Goal: Task Accomplishment & Management: Manage account settings

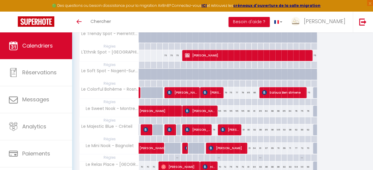
scroll to position [124, 0]
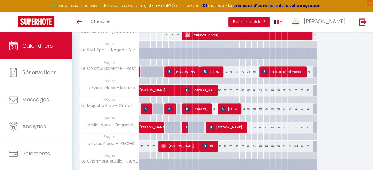
drag, startPoint x: 270, startPoint y: 108, endPoint x: 238, endPoint y: 106, distance: 32.4
click at [238, 106] on tr "Le Majestic Blue - Créteil 76 Abd Alhalbawi 76 76 76 dominique LAURENT 76 76 Al…" at bounding box center [197, 109] width 237 height 12
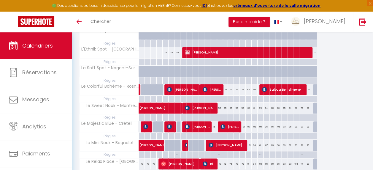
scroll to position [95, 0]
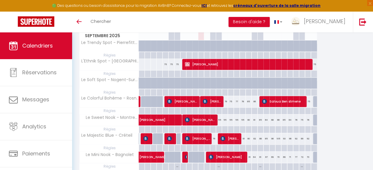
click at [245, 17] on div "Toggle menubar Chercher BUTTON Besoin d'aide ? ruth Paramètres Équipe" at bounding box center [205, 22] width 325 height 21
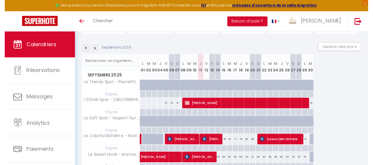
scroll to position [0, 0]
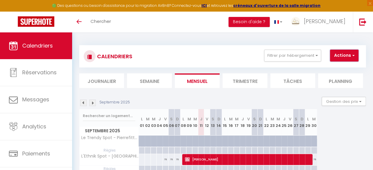
click at [343, 56] on button "Actions" at bounding box center [344, 55] width 28 height 12
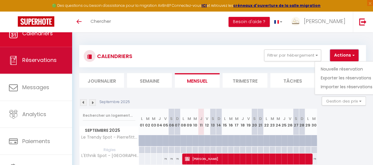
click at [48, 58] on span "Réservations" at bounding box center [39, 60] width 34 height 7
select select "not_cancelled"
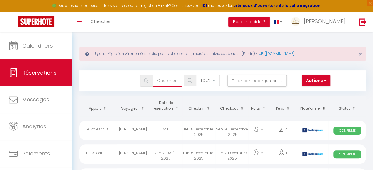
click at [162, 81] on input "text" at bounding box center [167, 81] width 30 height 12
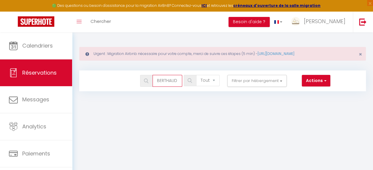
type input "BERTHAUD"
select select
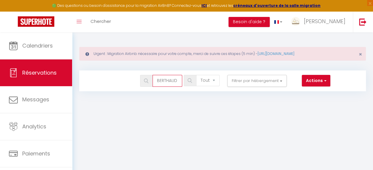
select select
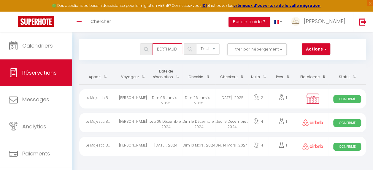
scroll to position [32, 0]
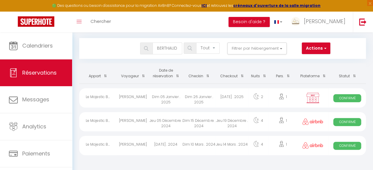
click at [144, 95] on div "Berthaud AZARD" at bounding box center [132, 97] width 33 height 19
select select "OK"
select select "KO"
select select "0"
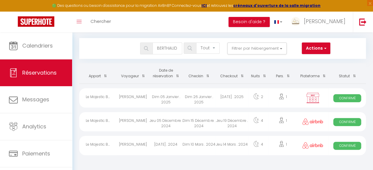
select select "1"
select select
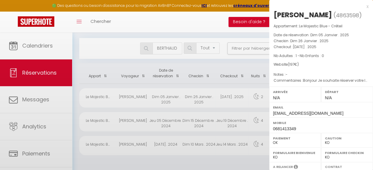
select select "8321"
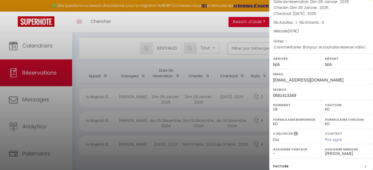
scroll to position [105, 0]
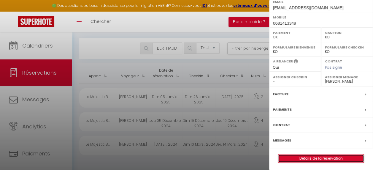
click at [313, 157] on link "Détails de la réservation" at bounding box center [320, 158] width 85 height 8
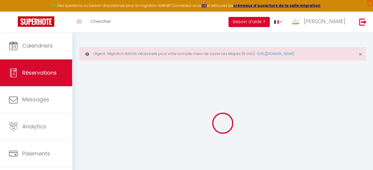
select select
checkbox input "false"
select select
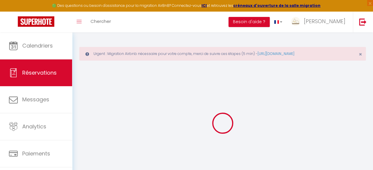
checkbox input "false"
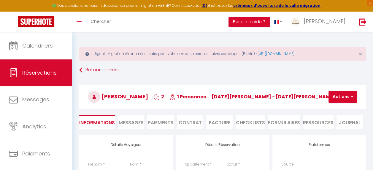
select select
checkbox input "false"
type textarea "Bonjour Je souhaite réserver votre logement aux dates indiquées soit du 26 au 2…"
type input "45"
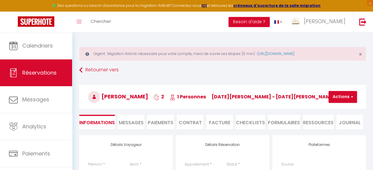
select select
checkbox input "false"
select select
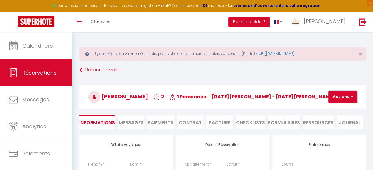
click at [344, 99] on button "Actions" at bounding box center [342, 97] width 28 height 12
click at [339, 117] on link "Dupliquer" at bounding box center [347, 118] width 47 height 8
select select
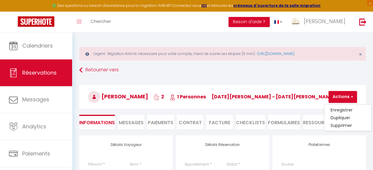
select select
checkbox input "false"
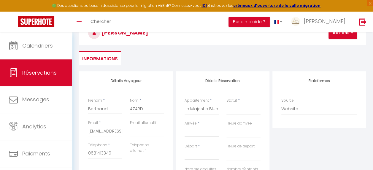
scroll to position [119, 0]
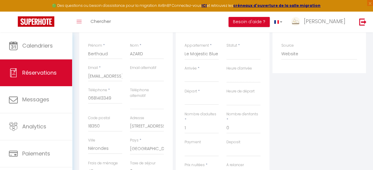
click at [199, 78] on input "Arrivée" at bounding box center [201, 77] width 34 height 8
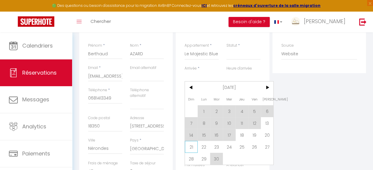
click at [189, 143] on span "21" at bounding box center [191, 146] width 13 height 12
select select
type input "Dim 21 Septembre 2025"
select select
type input "Lun 22 Septembre 2025"
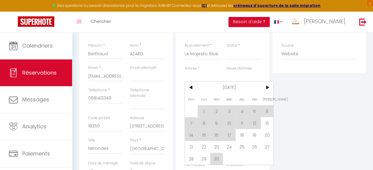
select select
checkbox input "false"
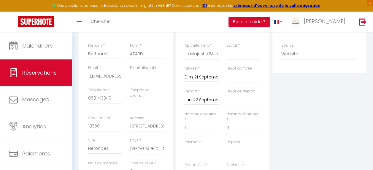
type input "0"
select select
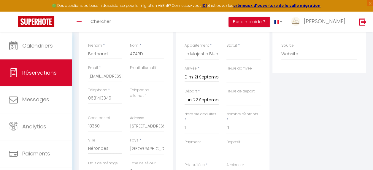
select select
type input "0"
select select
checkbox input "false"
click at [193, 99] on input "Lun 22 Septembre 2025" at bounding box center [201, 100] width 34 height 8
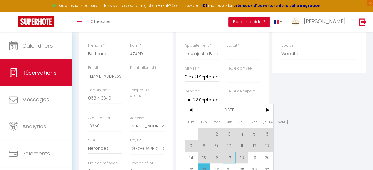
scroll to position [148, 0]
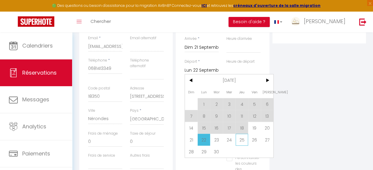
click at [245, 142] on span "25" at bounding box center [241, 139] width 13 height 12
select select
type input "Jeu 25 Septembre 2025"
select select
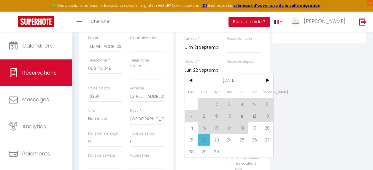
select select
checkbox input "false"
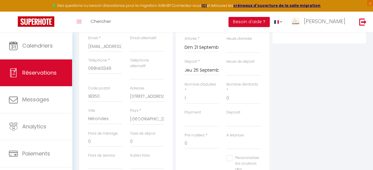
type input "45"
select select
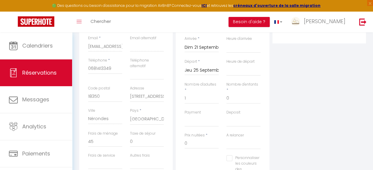
select select
type input "374"
select select
checkbox input "false"
click at [241, 139] on select "Oui Non" at bounding box center [243, 143] width 34 height 11
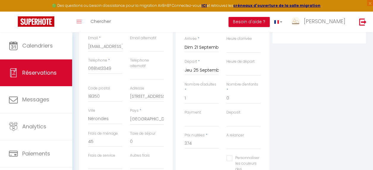
click at [290, 103] on div "Plateformes Source Direct Airbnb.com Booking.com Chalet montagne Expedia Gite d…" at bounding box center [319, 96] width 96 height 218
click at [205, 119] on select "OK KO" at bounding box center [201, 120] width 34 height 11
select select "10"
click at [184, 115] on select "OK KO" at bounding box center [201, 120] width 34 height 11
select select
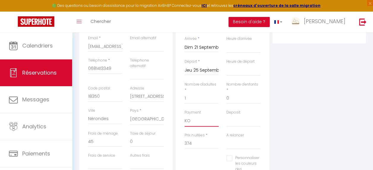
select select
checkbox input "false"
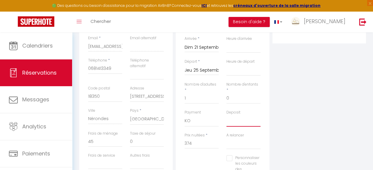
click at [242, 124] on select "OK KO" at bounding box center [243, 120] width 34 height 11
select select "14"
click at [226, 115] on select "OK KO" at bounding box center [243, 120] width 34 height 11
select select
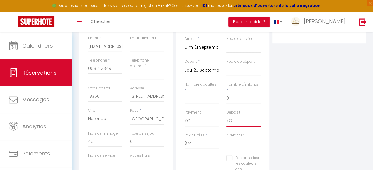
select select
checkbox input "false"
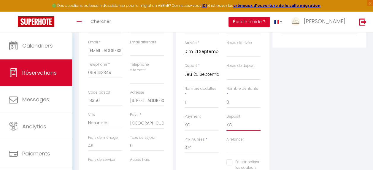
scroll to position [119, 0]
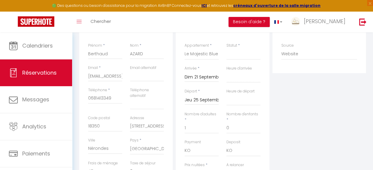
click at [236, 59] on div "Statut * Confirmé Non Confirmé Annulé Annulé par le voyageur No Show Request" at bounding box center [243, 54] width 42 height 23
click at [236, 57] on select "Confirmé Non Confirmé Annulé Annulé par le voyageur No Show Request" at bounding box center [243, 53] width 34 height 11
select select "1"
click at [226, 48] on select "Confirmé Non Confirmé Annulé Annulé par le voyageur No Show Request" at bounding box center [243, 53] width 34 height 11
select select
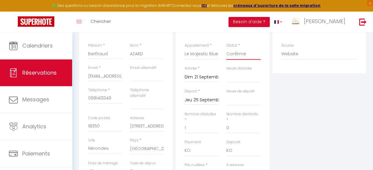
select select
checkbox input "false"
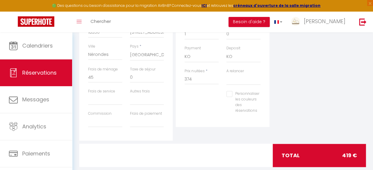
scroll to position [194, 0]
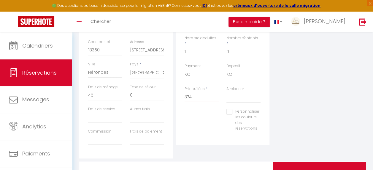
drag, startPoint x: 197, startPoint y: 96, endPoint x: 181, endPoint y: 94, distance: 16.1
click at [181, 94] on div "Prix nuitées * 374" at bounding box center [201, 97] width 42 height 23
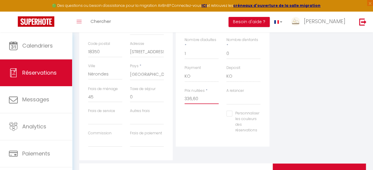
scroll to position [224, 0]
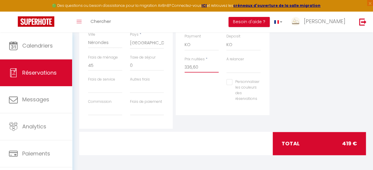
type input "336,60"
type input "0"
select select
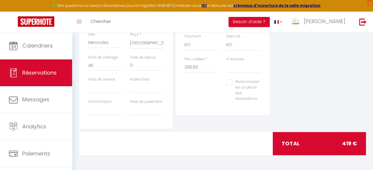
checkbox input "false"
click at [246, 114] on div "Détails Réservation Appartement * Le Trendy Spot - Pierrefitte sur Seine Le Sof…" at bounding box center [221, 13] width 93 height 204
drag, startPoint x: 95, startPoint y: 65, endPoint x: 65, endPoint y: 65, distance: 29.9
type input "4"
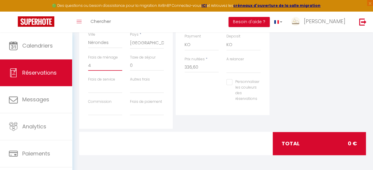
select select
checkbox input "false"
type input "45"
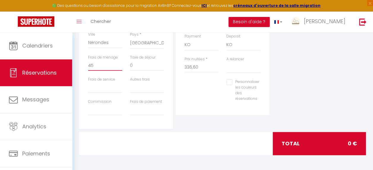
select select
checkbox input "false"
type input "45"
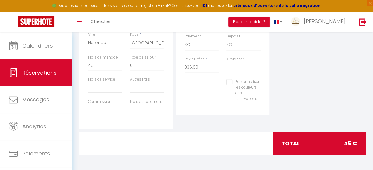
drag, startPoint x: 279, startPoint y: 94, endPoint x: 271, endPoint y: 94, distance: 8.3
click at [279, 94] on div "Plateformes Source Direct Airbnb.com Booking.com Chalet montagne Expedia Gite d…" at bounding box center [319, 20] width 96 height 218
click at [192, 66] on input "336,60" at bounding box center [201, 67] width 34 height 11
type input "336.60"
type input "0"
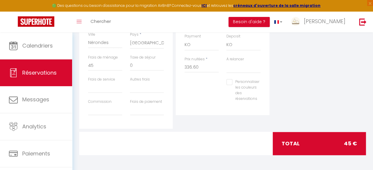
select select
checkbox input "false"
click at [314, 106] on div "Plateformes Source Direct Airbnb.com Booking.com Chalet montagne Expedia Gite d…" at bounding box center [319, 20] width 96 height 218
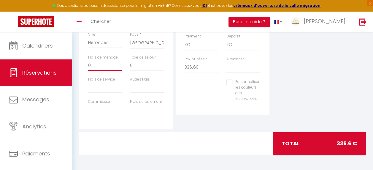
drag, startPoint x: 91, startPoint y: 64, endPoint x: 70, endPoint y: 65, distance: 21.1
type input "4"
select select
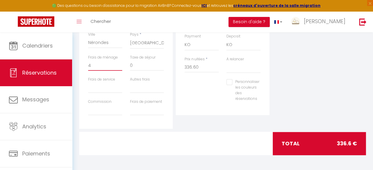
select select
checkbox input "false"
type input "45"
select select
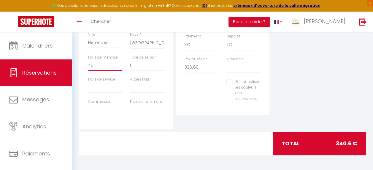
select select
checkbox input "false"
type input "45"
click at [320, 74] on div "Plateformes Source Direct Airbnb.com Booking.com Chalet montagne Expedia Gite d…" at bounding box center [319, 20] width 96 height 218
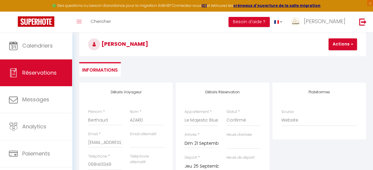
scroll to position [17, 0]
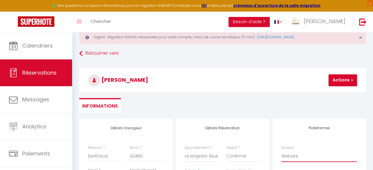
click at [283, 154] on select "Direct Airbnb.com Booking.com Chalet montagne Expedia Gite de France Homeaway H…" at bounding box center [319, 155] width 76 height 11
select select "54"
click at [281, 150] on select "Direct Airbnb.com Booking.com Chalet montagne Expedia Gite de France Homeaway H…" at bounding box center [319, 155] width 76 height 11
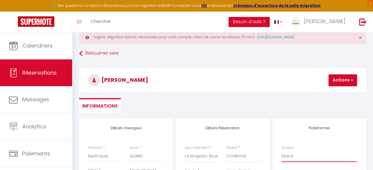
select select
checkbox input "false"
click at [261, 84] on h3 "Berthaud AZARD" at bounding box center [222, 80] width 286 height 24
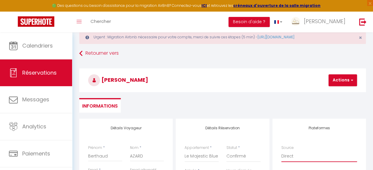
click at [281, 154] on select "Direct Airbnb.com Booking.com Chalet montagne Expedia Gite de France Homeaway H…" at bounding box center [319, 155] width 76 height 11
select select "69"
click at [281, 150] on select "Direct Airbnb.com Booking.com Chalet montagne Expedia Gite de France Homeaway H…" at bounding box center [319, 155] width 76 height 11
select select
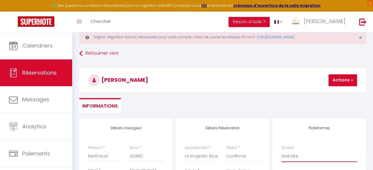
select select
checkbox input "false"
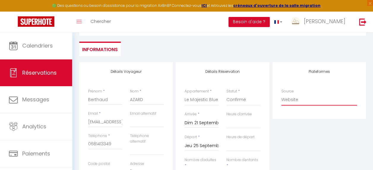
scroll to position [106, 0]
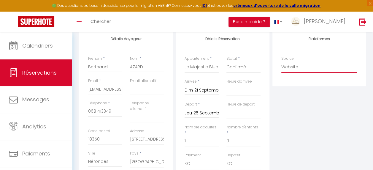
click at [290, 68] on select "Direct Airbnb.com Booking.com Chalet montagne Expedia Gite de France Homeaway H…" at bounding box center [319, 66] width 76 height 11
select select "54"
click at [281, 61] on select "Direct Airbnb.com Booking.com Chalet montagne Expedia Gite de France Homeaway H…" at bounding box center [319, 66] width 76 height 11
select select
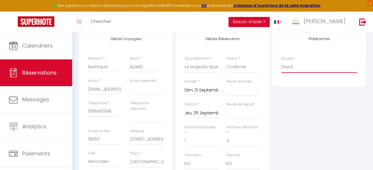
select select
checkbox input "false"
click at [290, 111] on div "Plateformes Source Direct Airbnb.com Booking.com Chalet montagne Expedia Gite d…" at bounding box center [319, 138] width 96 height 218
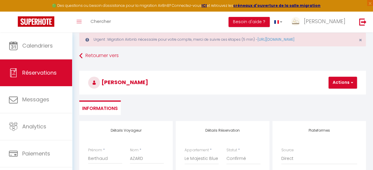
scroll to position [0, 0]
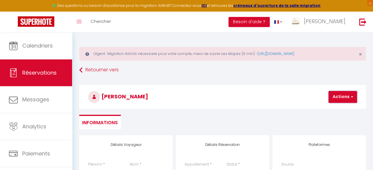
click at [338, 95] on button "Actions" at bounding box center [342, 97] width 28 height 12
click at [329, 106] on link "Enregistrer" at bounding box center [347, 110] width 47 height 8
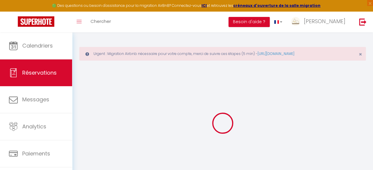
select select "not_cancelled"
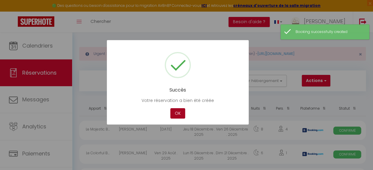
click at [178, 112] on button "OK" at bounding box center [177, 113] width 15 height 10
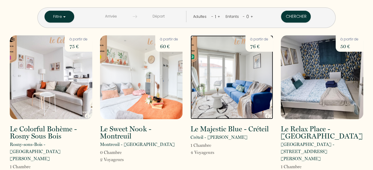
click at [218, 56] on img at bounding box center [231, 77] width 82 height 84
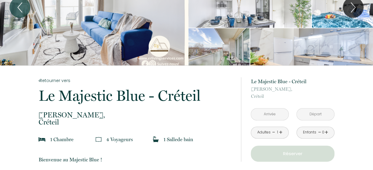
scroll to position [119, 0]
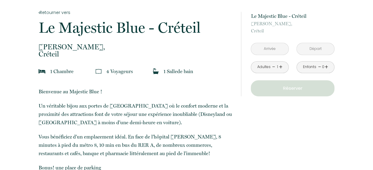
click at [268, 52] on input "text" at bounding box center [269, 49] width 37 height 12
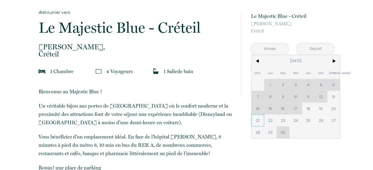
click at [252, 117] on span "21" at bounding box center [257, 120] width 13 height 12
type input "Dim [DATE]"
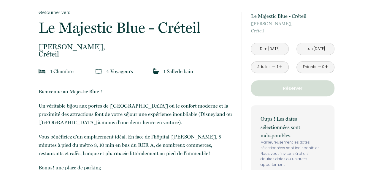
click at [307, 50] on input "Lun [DATE]" at bounding box center [314, 49] width 37 height 12
click at [315, 48] on input "Lun [DATE]" at bounding box center [314, 49] width 37 height 12
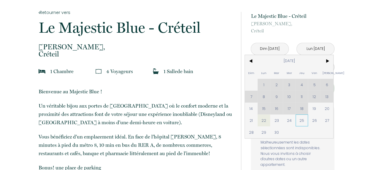
click at [302, 122] on span "25" at bounding box center [301, 120] width 13 height 12
type input "Jeu [DATE]"
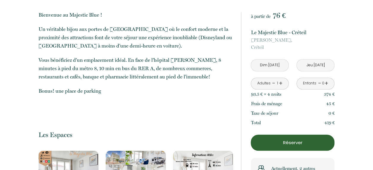
scroll to position [207, 0]
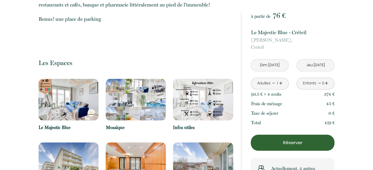
click at [306, 140] on p "Réserver" at bounding box center [292, 142] width 79 height 7
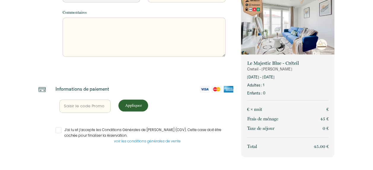
select select "Default select example"
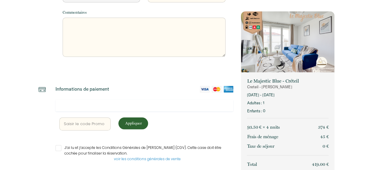
scroll to position [207, 0]
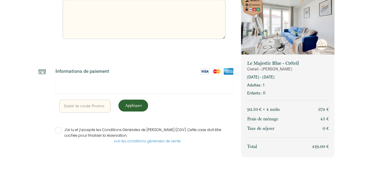
click at [82, 108] on input "text" at bounding box center [85, 105] width 52 height 13
type input "R"
select select "Default select example"
type input "RR"
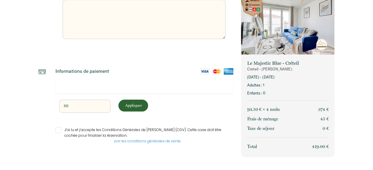
select select "Default select example"
type input "RRL"
select select "Default select example"
type input "RRLI"
select select "Default select example"
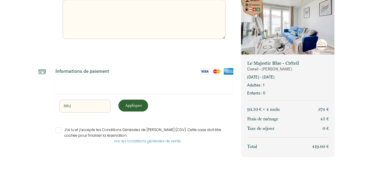
type input "RRLIN"
select select "Default select example"
type input "RRLI"
select select "Default select example"
type input "RRLIV"
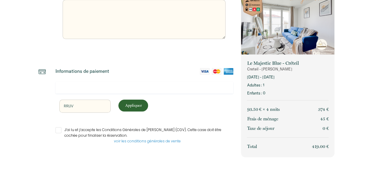
select select "Default select example"
type input "RRLIVI"
select select "Default select example"
type input "RRLIVIN"
select select "Default select example"
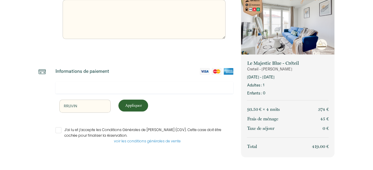
type input "RRLIVING"
select select "Default select example"
type input "RRLIVING1"
select select "Default select example"
type input "RRLIVING10"
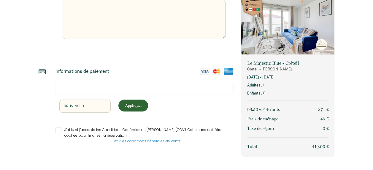
select select "Default select example"
type input "RRLIVING10"
click at [138, 106] on p "Appliquer" at bounding box center [132, 105] width 25 height 6
select select "Default select example"
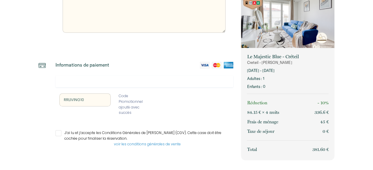
scroll to position [216, 0]
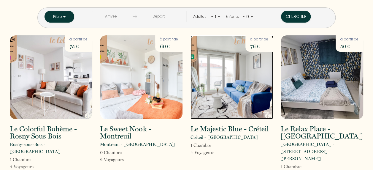
click at [240, 98] on img at bounding box center [231, 77] width 82 height 84
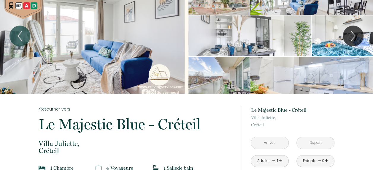
scroll to position [89, 0]
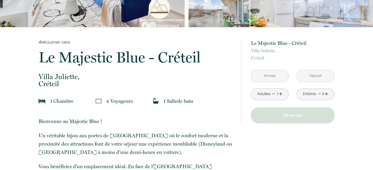
click at [271, 74] on input "text" at bounding box center [269, 76] width 37 height 12
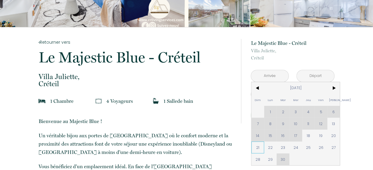
click at [258, 146] on span "21" at bounding box center [257, 147] width 13 height 12
type input "Dim [DATE]"
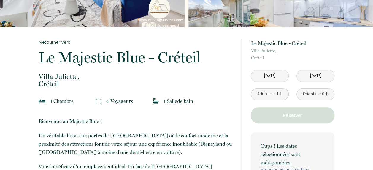
click at [316, 77] on input "Lun [DATE]" at bounding box center [314, 76] width 37 height 12
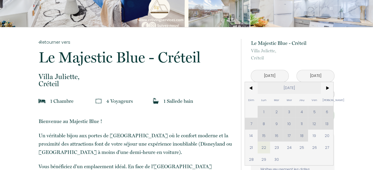
scroll to position [119, 0]
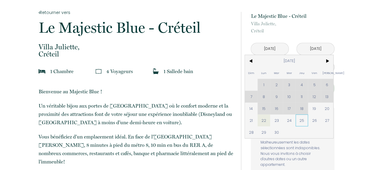
click at [304, 120] on span "25" at bounding box center [301, 120] width 13 height 12
type input "Jeu [DATE]"
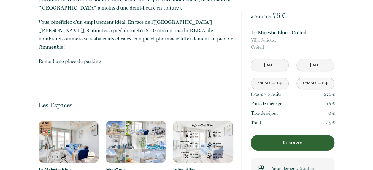
scroll to position [237, 0]
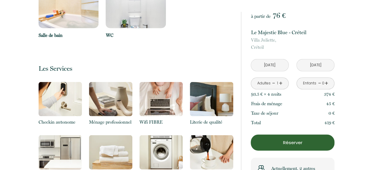
click at [296, 139] on p "Réserver" at bounding box center [292, 142] width 79 height 7
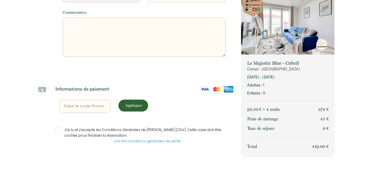
select select "Default select example"
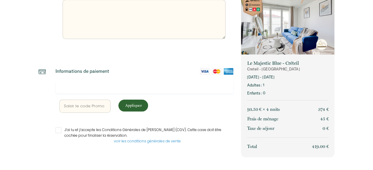
click at [84, 106] on input "text" at bounding box center [85, 105] width 52 height 13
type input "R"
select select "Default select example"
type input "RR"
select select "Default select example"
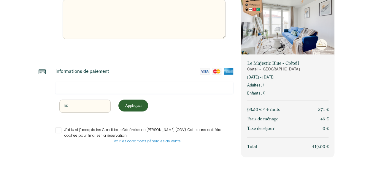
type input "RRL"
select select "Default select example"
type input "RRLI"
select select "Default select example"
type input "RRLIN"
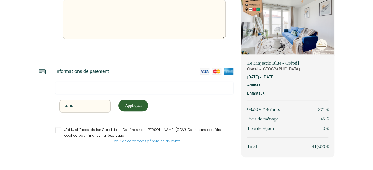
select select "Default select example"
type input "RRLING"
select select "Default select example"
type input "RRLIN"
select select "Default select example"
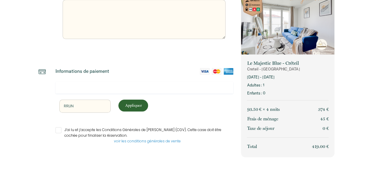
type input "RRLI"
select select "Default select example"
type input "RRL"
select select "Default select example"
type input "RRLI"
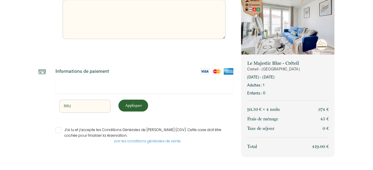
select select "Default select example"
type input "RRLIV"
select select "Default select example"
type input "RRLIVI"
select select "Default select example"
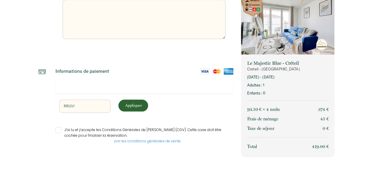
type input "RRLIVIN"
select select "Default select example"
type input "RRLIVING"
select select "Default select example"
type input "RRLIVING1"
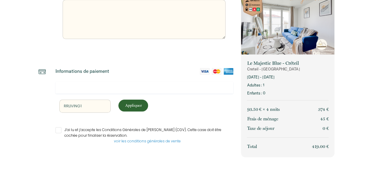
select select "Default select example"
type input "RRLIVING10"
select select "Default select example"
type input "RRLIVING10"
click at [125, 103] on p "Appliquer" at bounding box center [132, 105] width 25 height 6
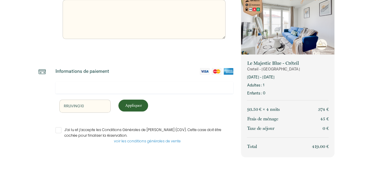
select select "Default select example"
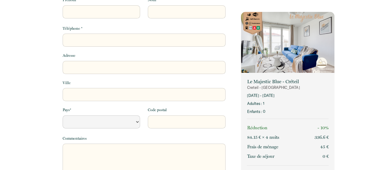
scroll to position [0, 0]
